Goal: Task Accomplishment & Management: Manage account settings

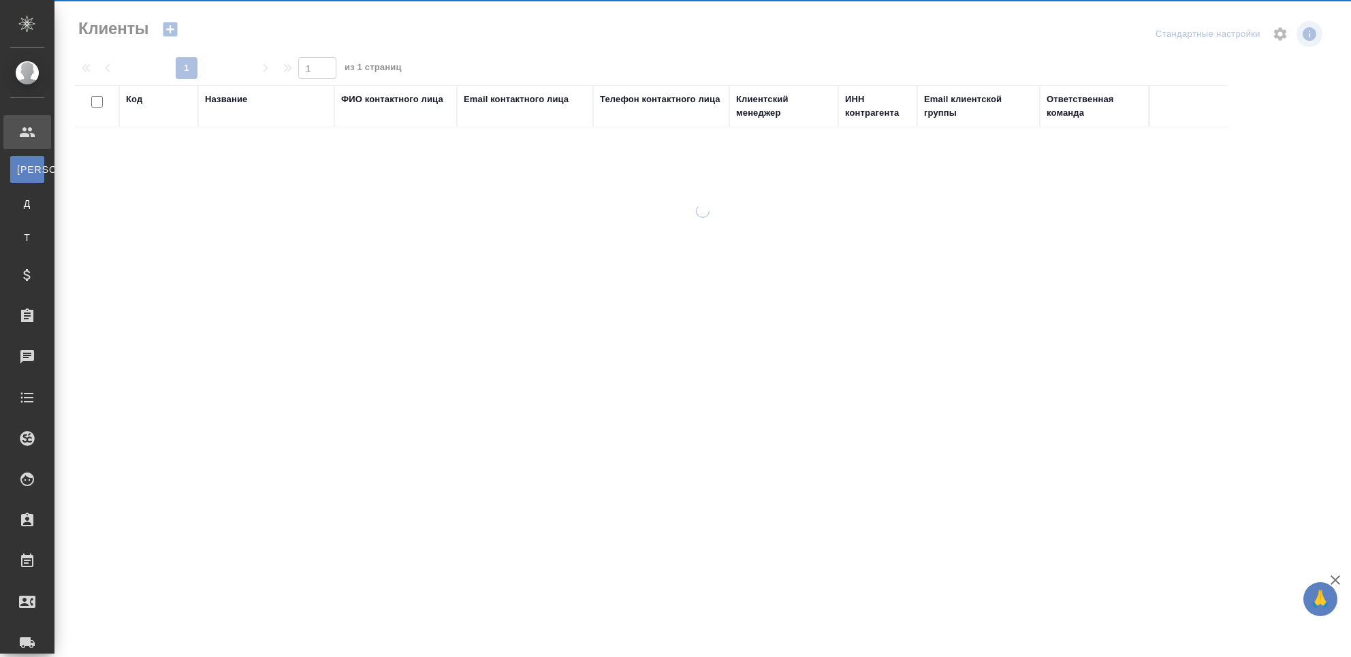
select select "RU"
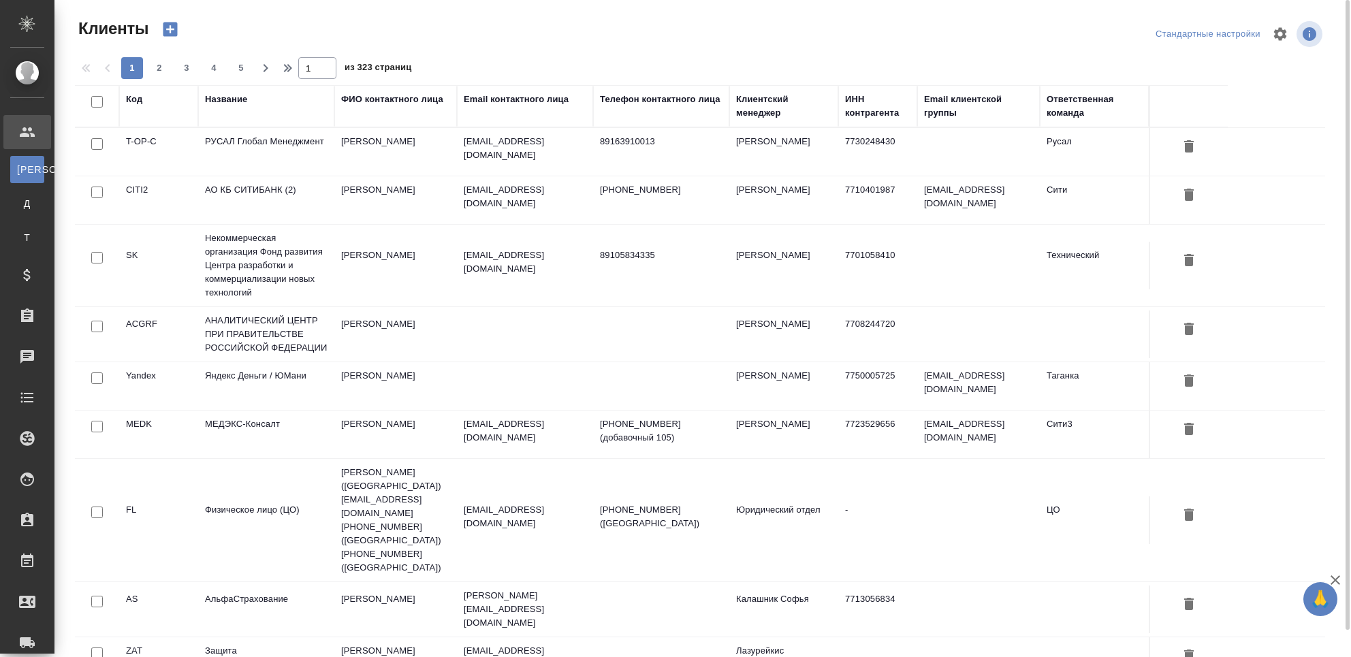
click at [255, 148] on td "РУСАЛ Глобал Менеджмент" at bounding box center [266, 152] width 136 height 48
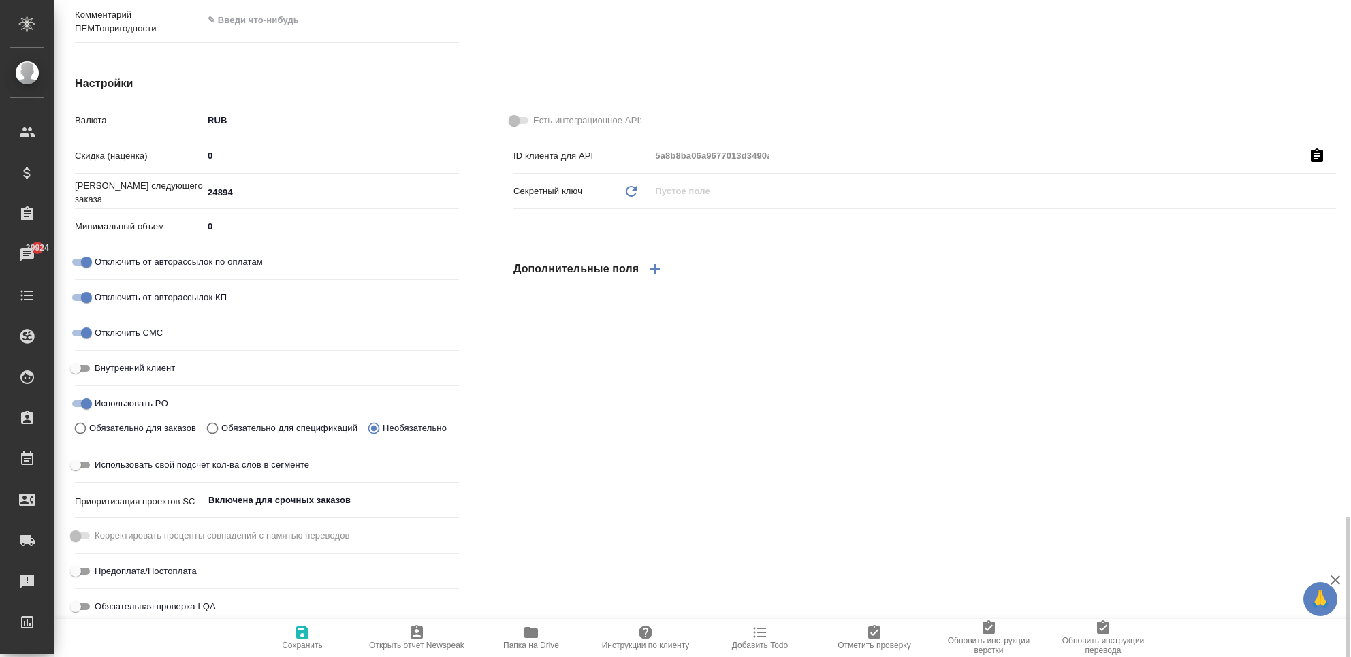
scroll to position [947, 0]
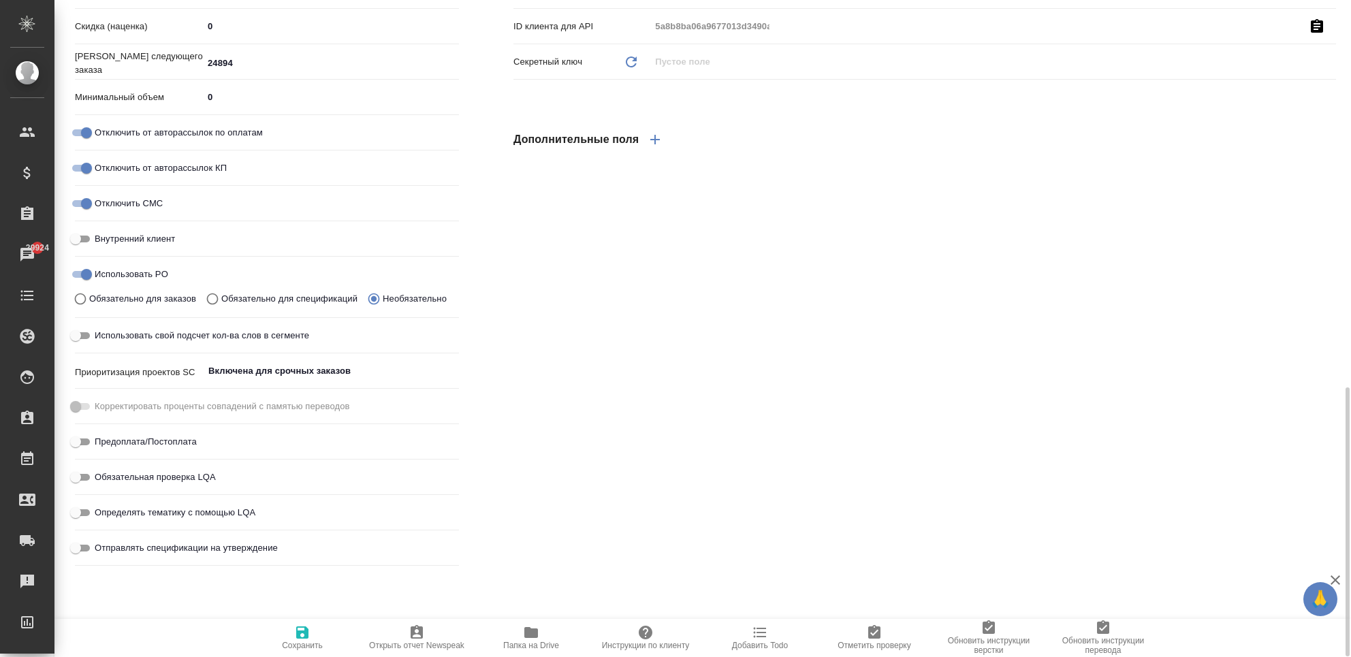
click at [657, 140] on icon "button" at bounding box center [655, 139] width 16 height 16
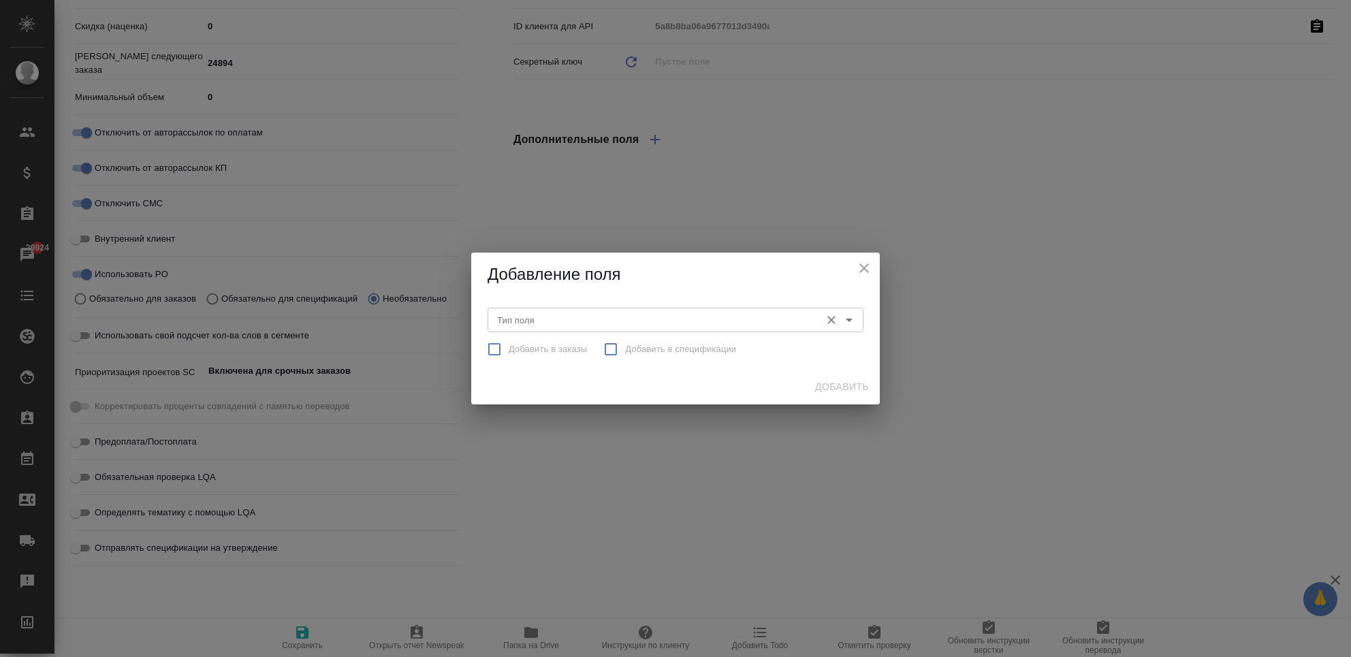
click at [807, 312] on input "Тип поля" at bounding box center [653, 320] width 322 height 16
click at [897, 339] on div "Добавление поля Тип поля Тип поля Добавить в заказы Добавить в спецификации Доб…" at bounding box center [675, 328] width 1351 height 657
click at [869, 269] on icon "close" at bounding box center [864, 268] width 16 height 16
